Goal: Task Accomplishment & Management: Manage account settings

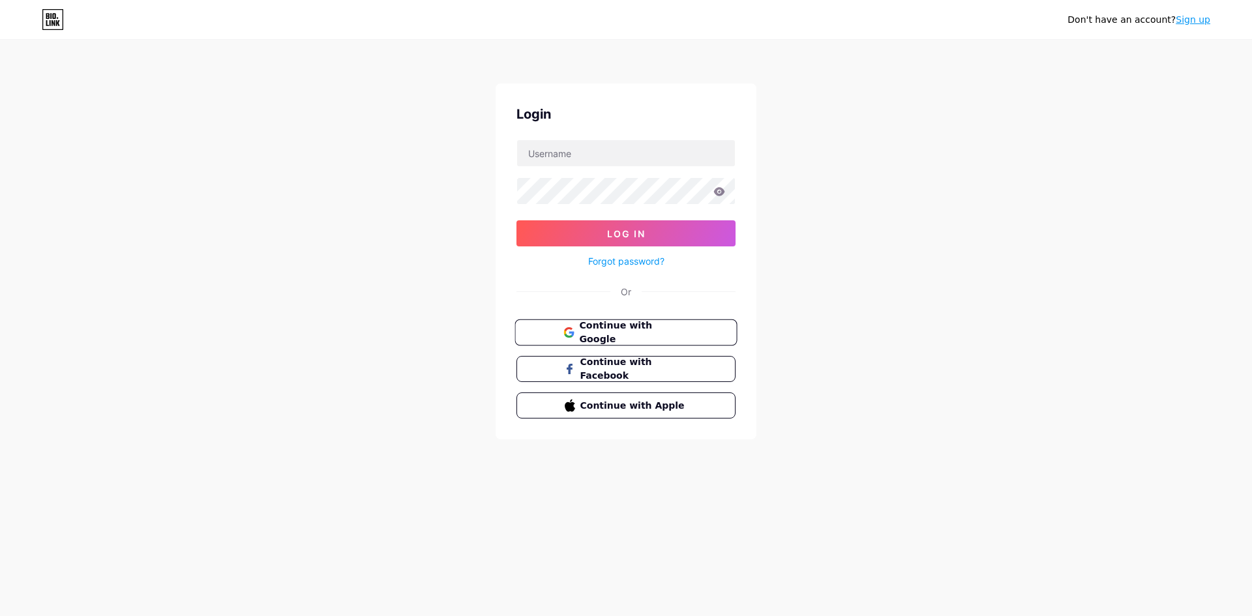
click at [590, 336] on span "Continue with Google" at bounding box center [633, 333] width 109 height 28
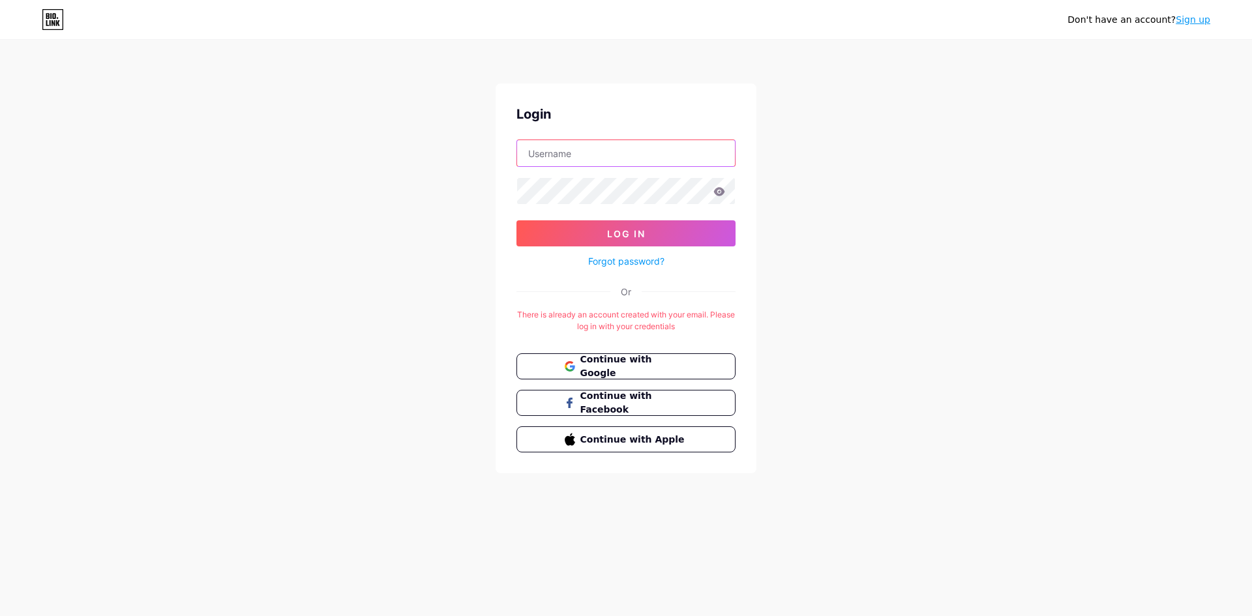
click at [547, 149] on input "text" at bounding box center [626, 153] width 218 height 26
type input "larissapizottiofc@gmail.com"
click at [517, 220] on button "Log In" at bounding box center [626, 233] width 219 height 26
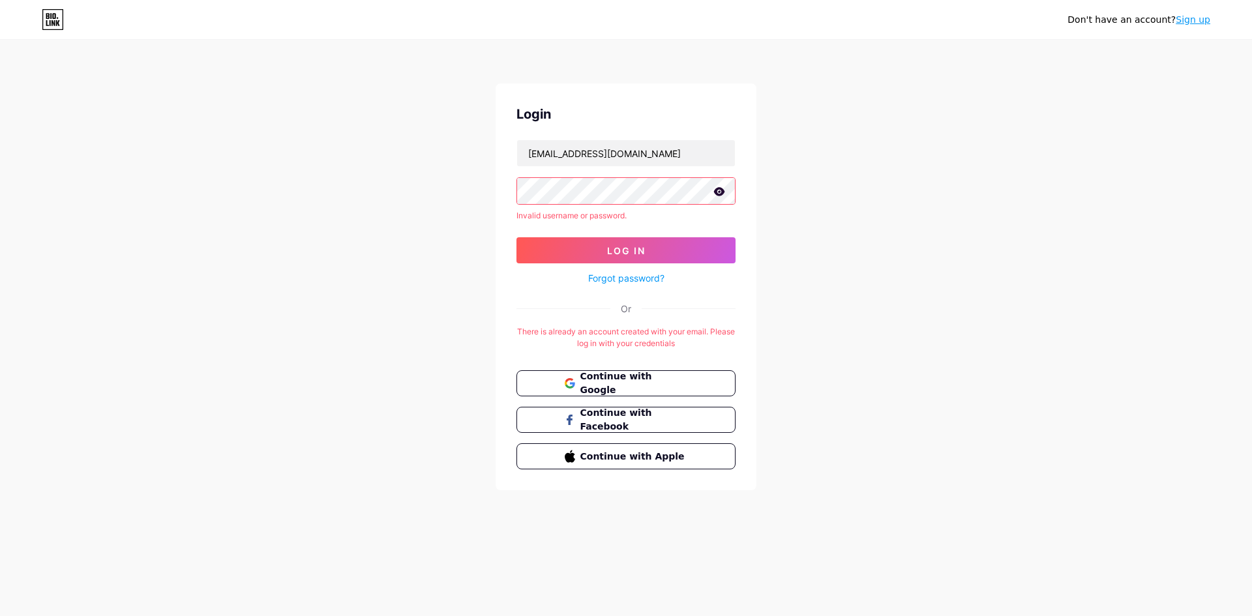
click at [721, 191] on icon at bounding box center [720, 191] width 12 height 9
click at [620, 248] on span "Log In" at bounding box center [626, 250] width 38 height 11
click at [606, 382] on span "Continue with Google" at bounding box center [633, 384] width 109 height 28
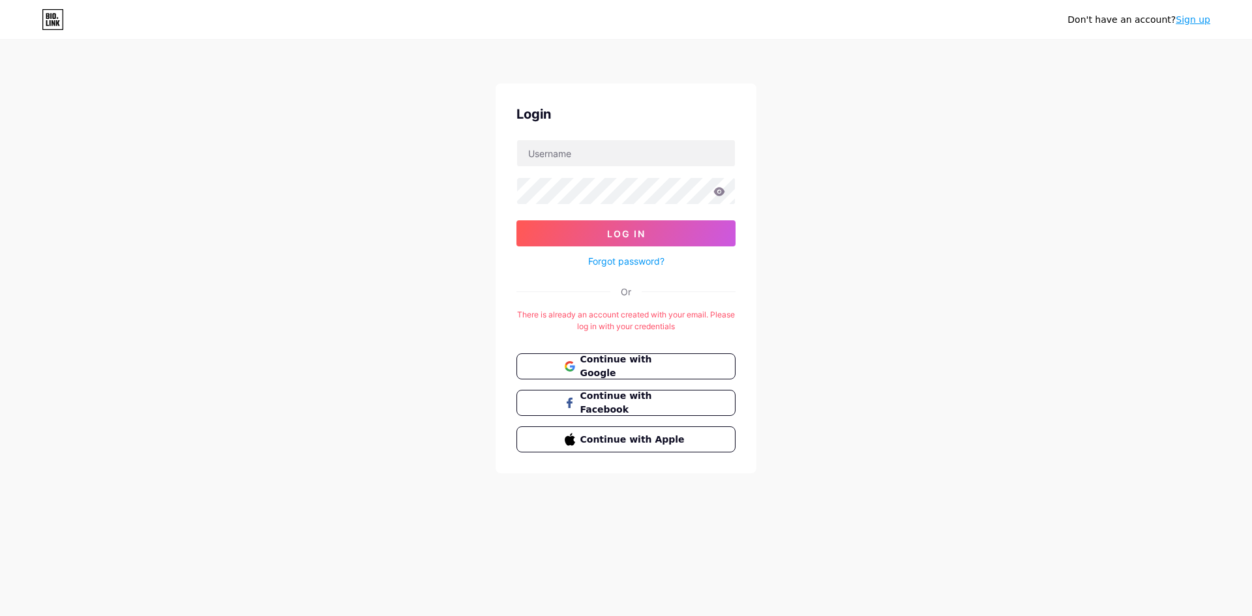
click at [1187, 18] on link "Sign up" at bounding box center [1193, 19] width 35 height 10
